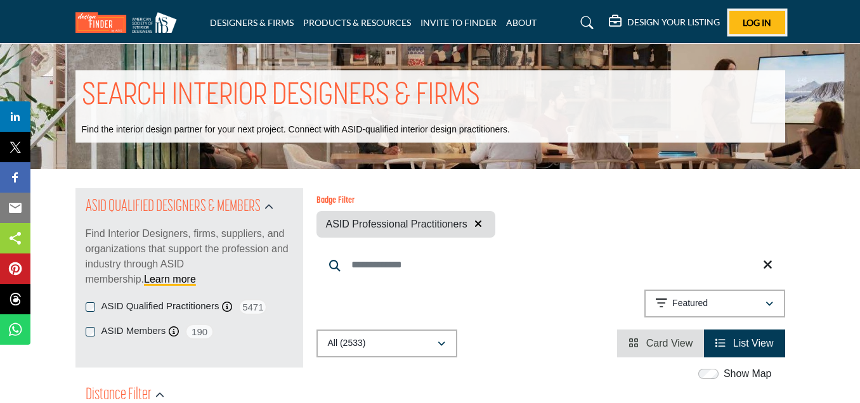
click at [774, 22] on button "Log In" at bounding box center [757, 22] width 56 height 23
click at [496, 239] on div "Badge Filter ASID Professional Practitioners Searched Term 21" at bounding box center [550, 272] width 469 height 169
click at [442, 23] on link "INVITE TO FINDER" at bounding box center [459, 22] width 76 height 11
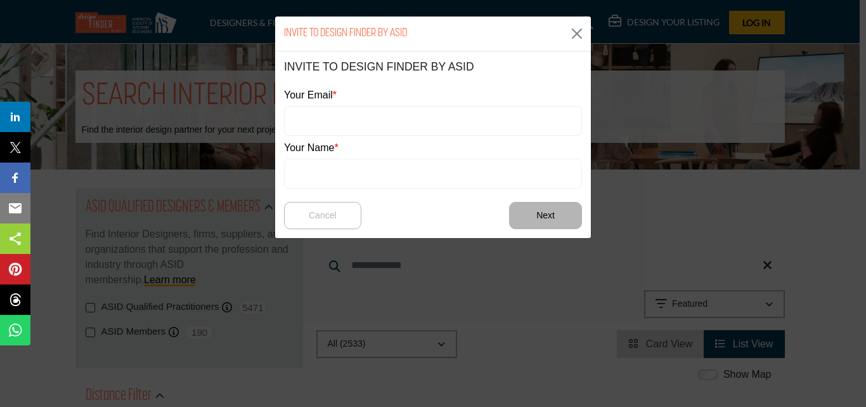
click at [337, 104] on div "Your Email" at bounding box center [433, 112] width 298 height 48
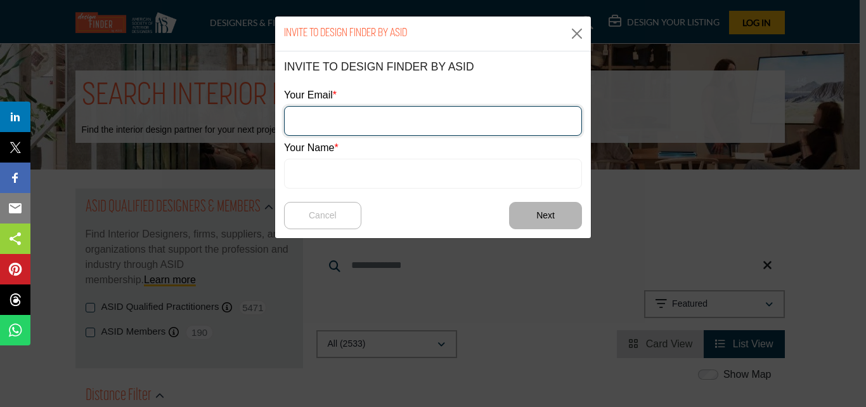
click at [361, 112] on input "email" at bounding box center [433, 121] width 298 height 30
paste input "**********"
type input "**********"
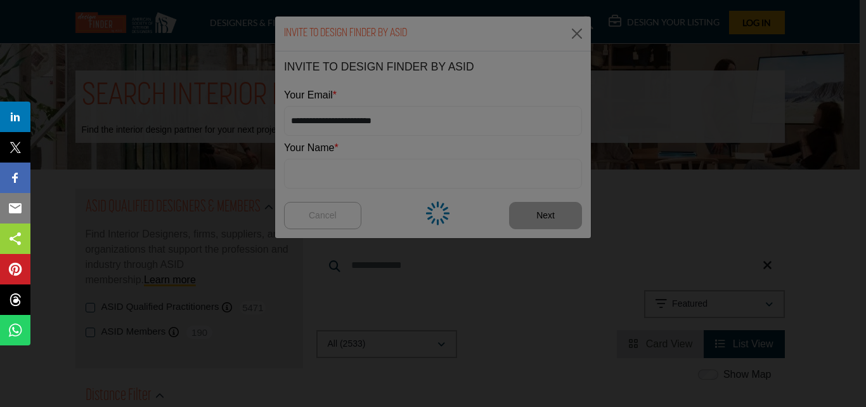
type input "**********"
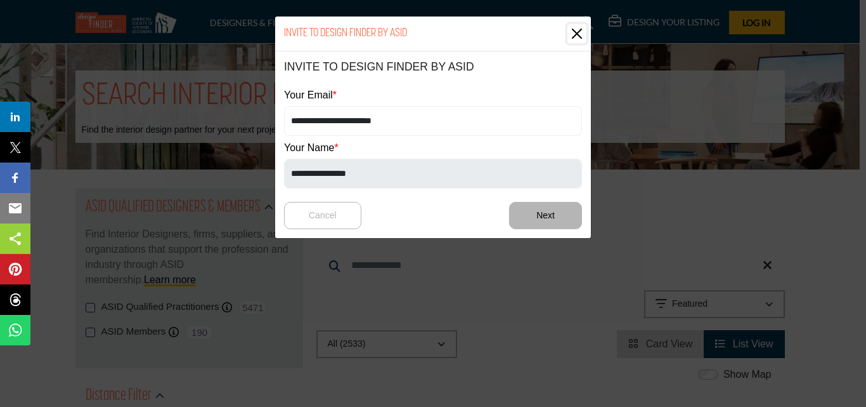
click at [583, 38] on button "Close" at bounding box center [577, 33] width 19 height 19
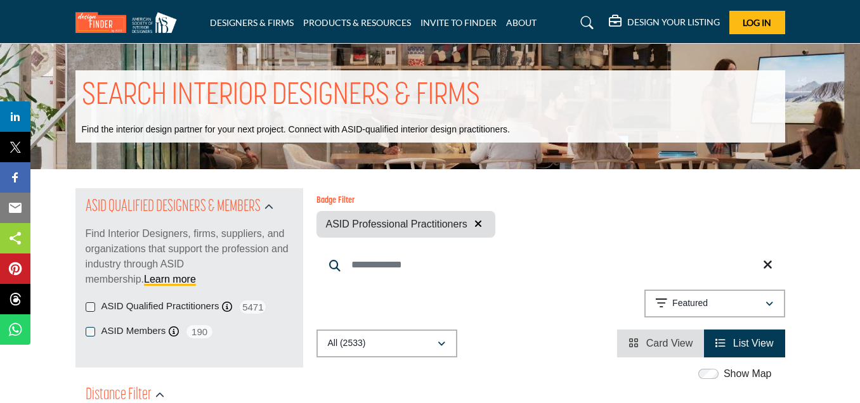
click at [157, 201] on h2 "ASID QUALIFIED DESIGNERS & MEMBERS" at bounding box center [173, 207] width 175 height 23
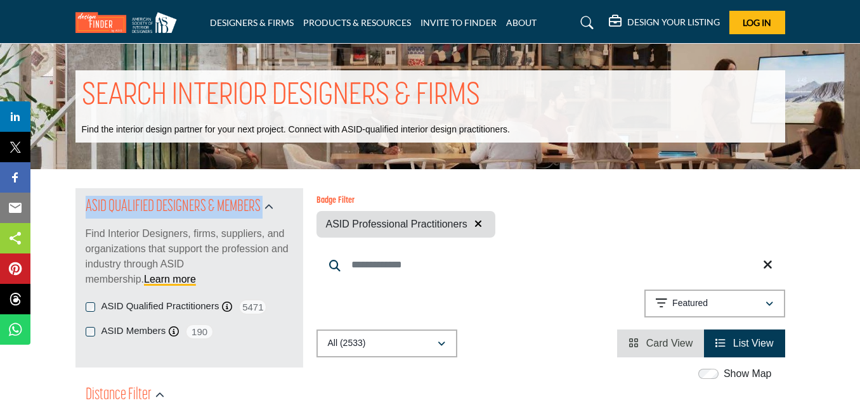
click at [157, 201] on h2 "ASID QUALIFIED DESIGNERS & MEMBERS" at bounding box center [173, 207] width 175 height 23
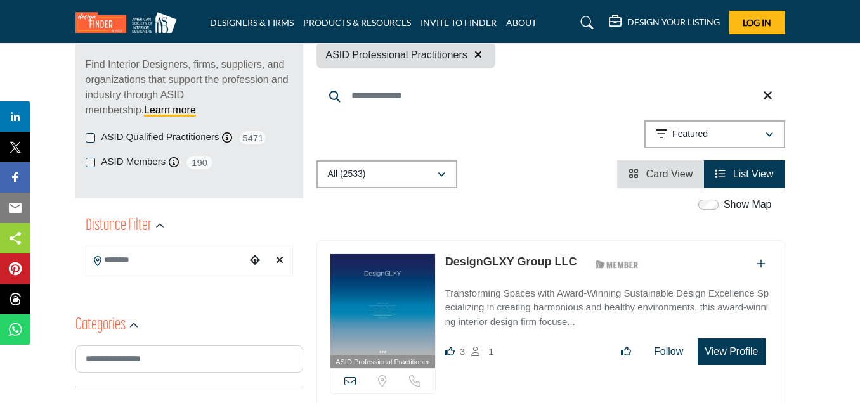
scroll to position [677, 0]
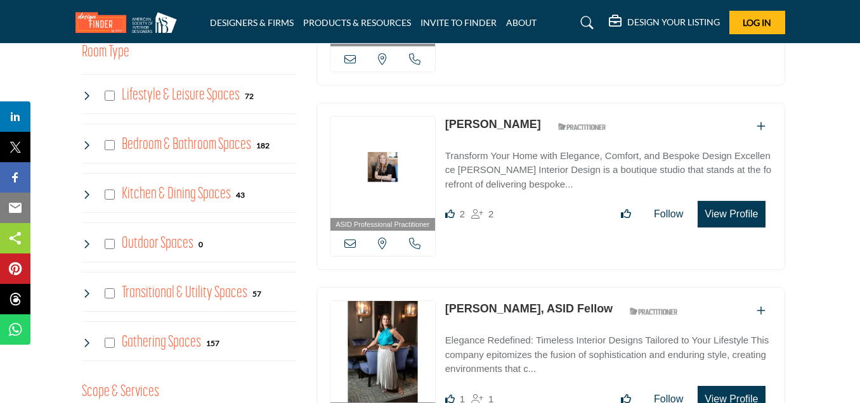
drag, startPoint x: 384, startPoint y: 236, endPoint x: 38, endPoint y: 65, distance: 385.5
drag, startPoint x: 347, startPoint y: 242, endPoint x: 323, endPoint y: 249, distance: 24.9
click at [322, 249] on div "ASID Professional Practitioner ASID Professional Practitioners have successfull…" at bounding box center [550, 187] width 469 height 168
click at [351, 243] on icon at bounding box center [349, 243] width 11 height 11
